Goal: Task Accomplishment & Management: Manage account settings

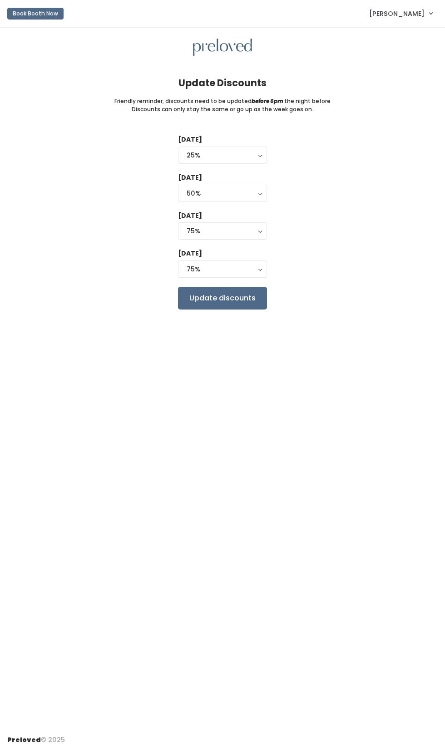
select select "25%"
select select "50%"
select select "75%"
